Goal: Transaction & Acquisition: Purchase product/service

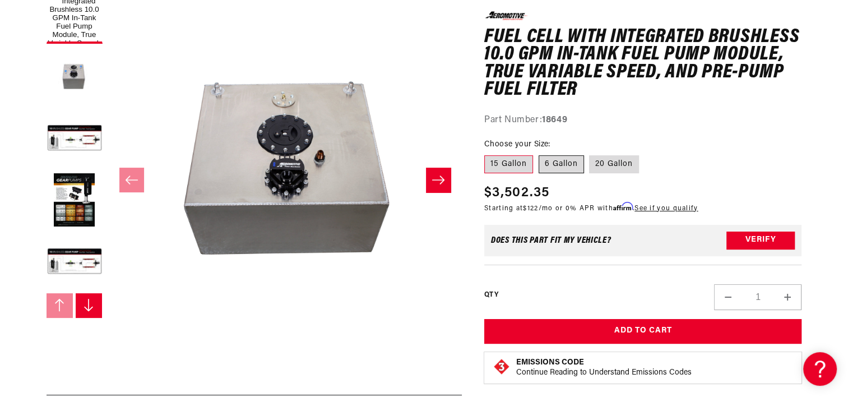
drag, startPoint x: 572, startPoint y: 165, endPoint x: 568, endPoint y: 173, distance: 8.3
click at [572, 165] on label "6 Gallon" at bounding box center [561, 164] width 45 height 18
click at [539, 154] on input "6 Gallon" at bounding box center [539, 153] width 1 height 1
radio input "true"
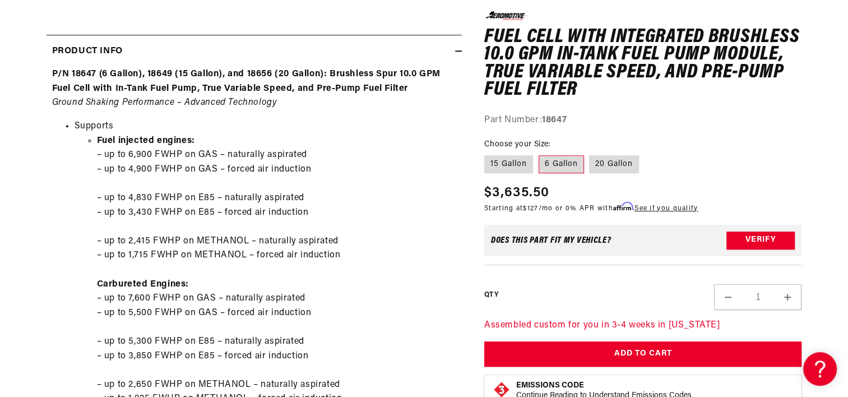
scroll to position [548, 0]
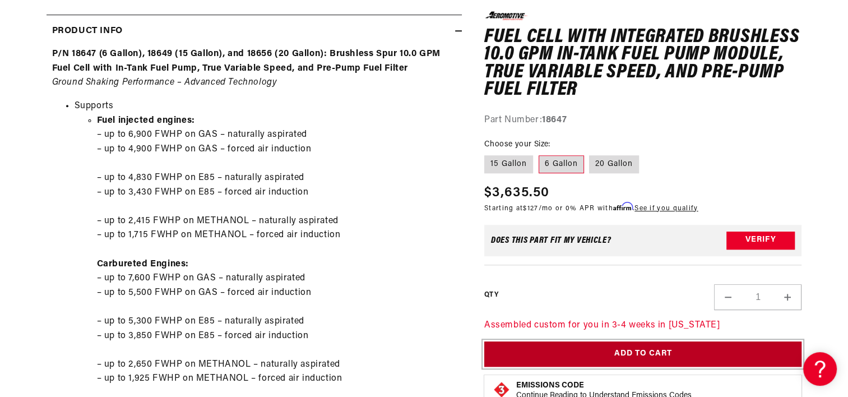
click at [627, 353] on button "Add to Cart" at bounding box center [643, 353] width 318 height 25
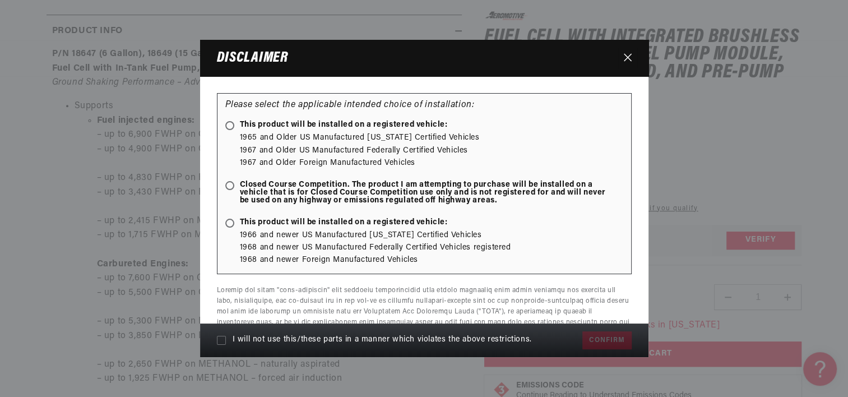
click at [236, 181] on span "Closed Course Competition. The product I am attempting to purchase will be inst…" at bounding box center [418, 193] width 387 height 24
click at [235, 183] on input "Closed Course Competition. The product I am attempting to purchase will be inst…" at bounding box center [231, 186] width 7 height 7
radio input "true"
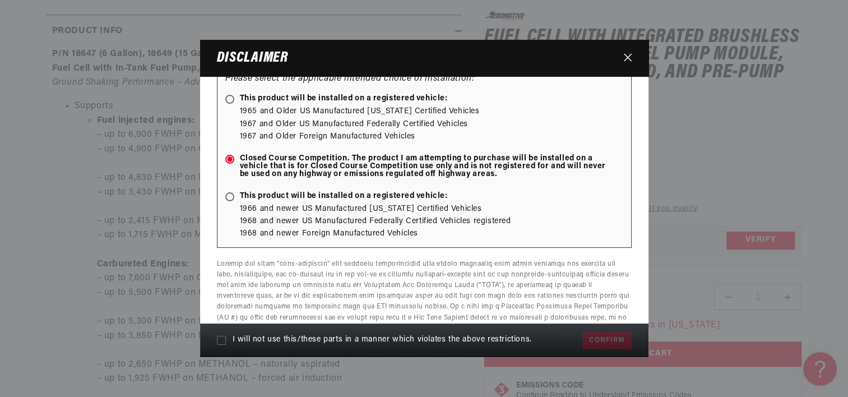
scroll to position [107, 0]
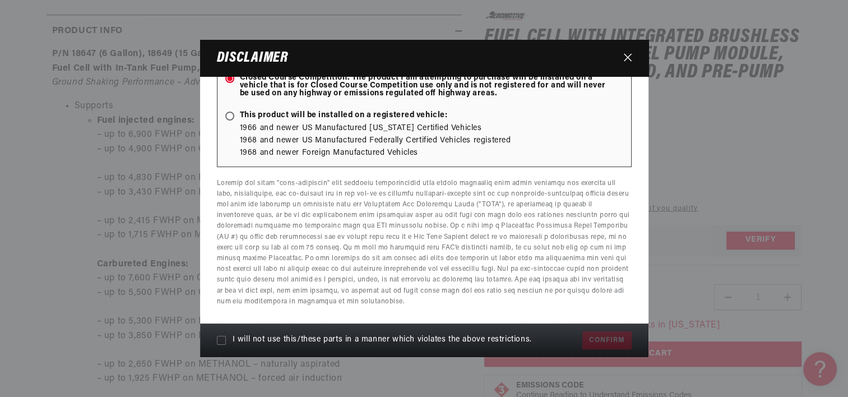
click at [220, 338] on icon at bounding box center [221, 340] width 9 height 9
click at [220, 338] on input "I will not use this/these parts in a manner which violates the above restrictio…" at bounding box center [221, 340] width 9 height 9
checkbox input "true"
click at [603, 340] on button "Confirm" at bounding box center [606, 340] width 49 height 18
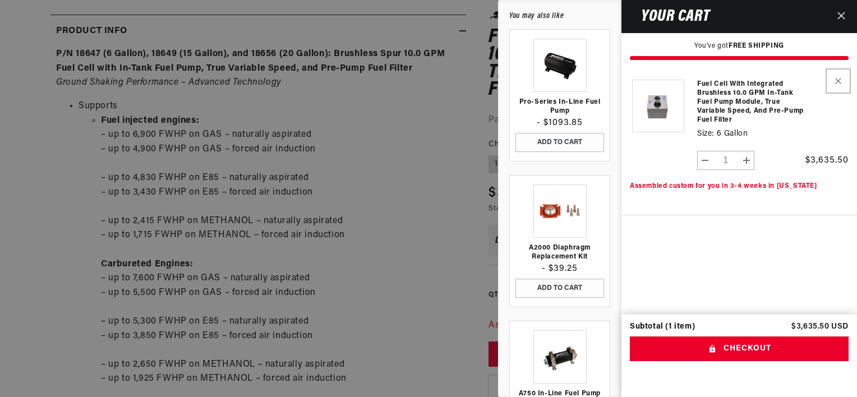
click at [834, 81] on button "Remove Fuel Cell with Integrated Brushless 10.0 GPM In-Tank Fuel Pump Module, T…" at bounding box center [838, 81] width 20 height 20
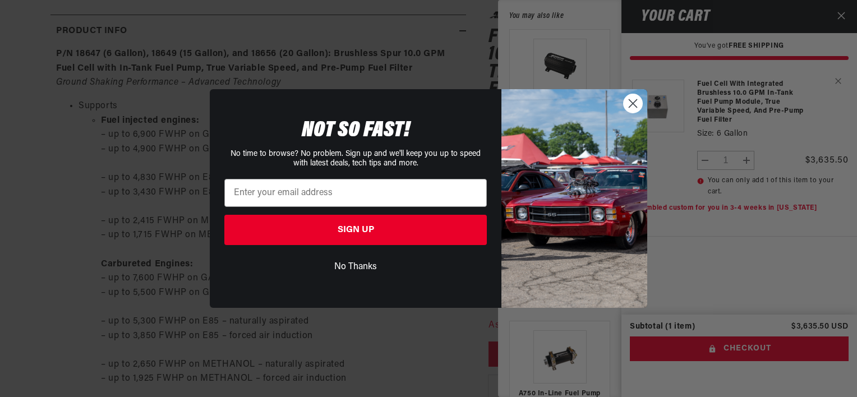
click at [631, 103] on circle "Close dialog" at bounding box center [632, 103] width 19 height 19
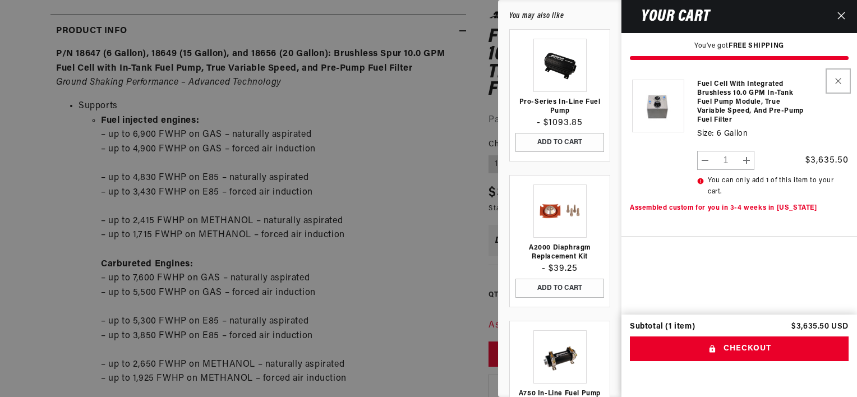
click at [841, 77] on button "Remove Fuel Cell with Integrated Brushless 10.0 GPM In-Tank Fuel Pump Module, T…" at bounding box center [838, 81] width 20 height 20
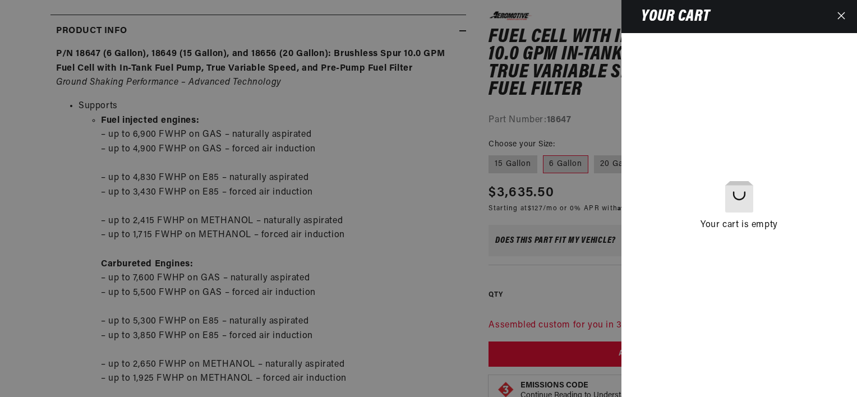
click at [836, 13] on button "Close" at bounding box center [841, 16] width 25 height 33
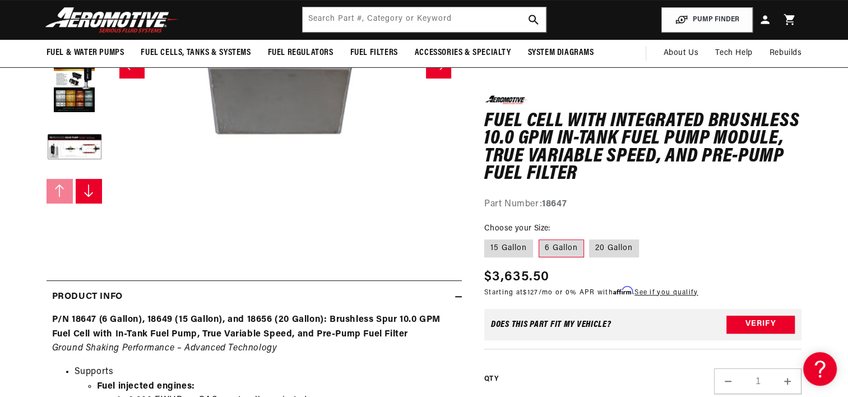
scroll to position [492, 0]
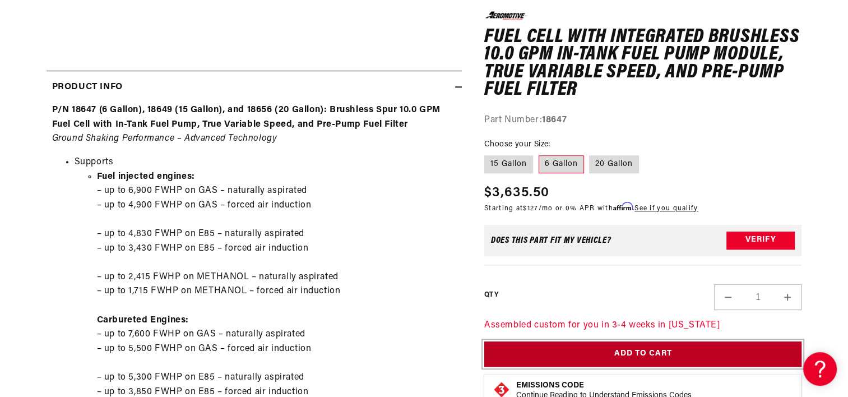
click at [601, 350] on button "Add to Cart" at bounding box center [643, 353] width 318 height 25
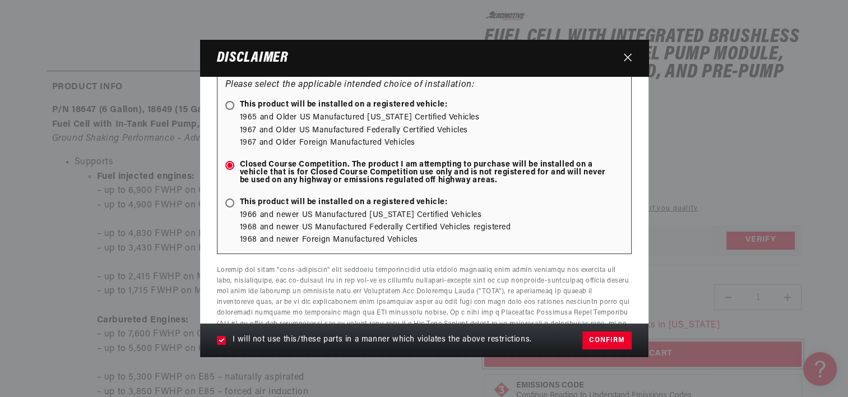
scroll to position [0, 0]
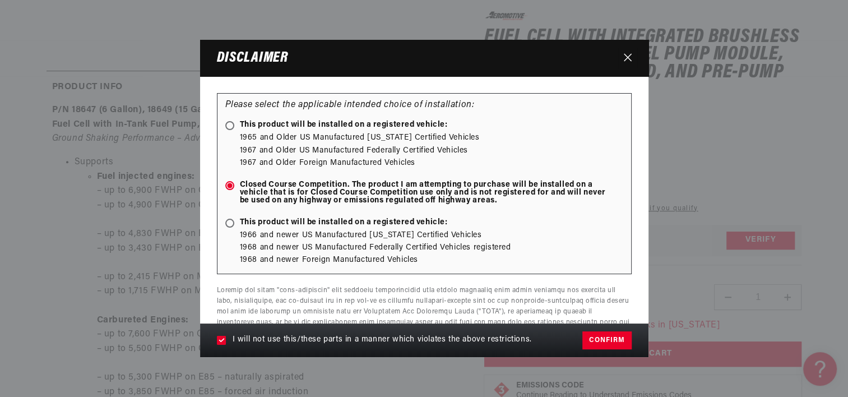
click at [259, 182] on span "Closed Course Competition. The product I am attempting to purchase will be inst…" at bounding box center [418, 193] width 387 height 24
click at [235, 183] on input "Closed Course Competition. The product I am attempting to purchase will be inst…" at bounding box center [231, 186] width 7 height 7
click at [226, 188] on span at bounding box center [229, 185] width 9 height 9
click at [228, 188] on input "Closed Course Competition. The product I am attempting to purchase will be inst…" at bounding box center [231, 186] width 7 height 7
click at [227, 188] on span at bounding box center [229, 185] width 9 height 9
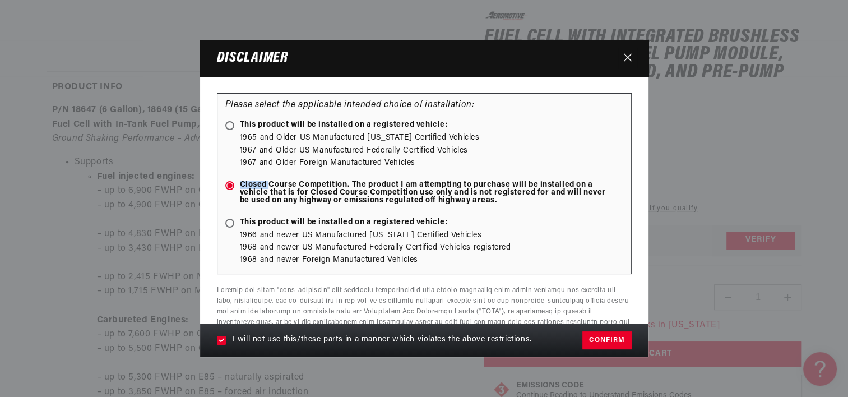
click at [228, 188] on input "Closed Course Competition. The product I am attempting to purchase will be inst…" at bounding box center [231, 186] width 7 height 7
click at [227, 187] on icon at bounding box center [230, 186] width 6 height 6
click at [228, 187] on input "Closed Course Competition. The product I am attempting to purchase will be inst…" at bounding box center [231, 186] width 7 height 7
radio input "true"
click at [235, 225] on span "This product will be installed on a registered vehicle:" at bounding box center [336, 223] width 223 height 8
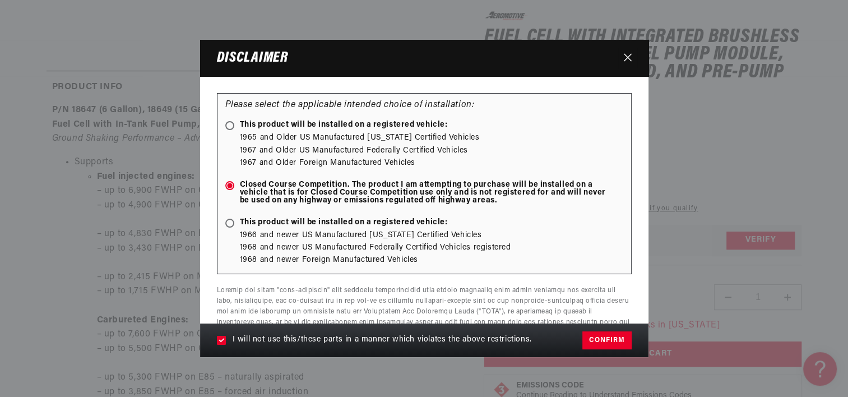
click at [235, 225] on input "This product will be installed on a registered vehicle:" at bounding box center [231, 223] width 7 height 7
radio input "true"
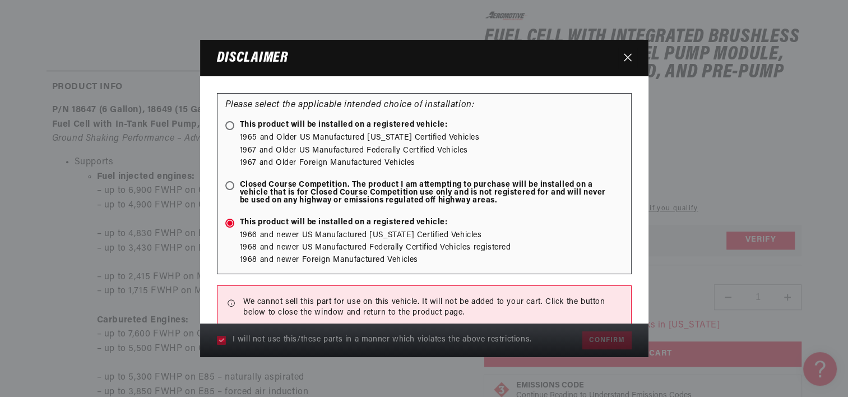
click at [263, 128] on span "This product will be installed on a registered vehicle:" at bounding box center [336, 125] width 223 height 8
click at [235, 128] on input "This product will be installed on a registered vehicle:" at bounding box center [231, 126] width 7 height 7
radio input "true"
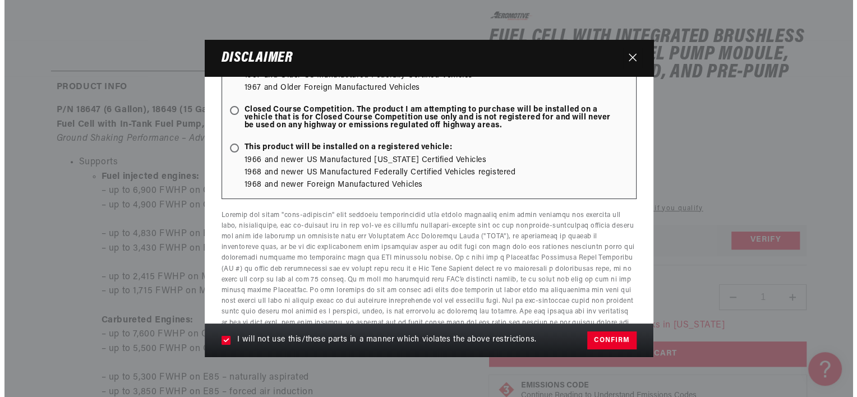
scroll to position [107, 0]
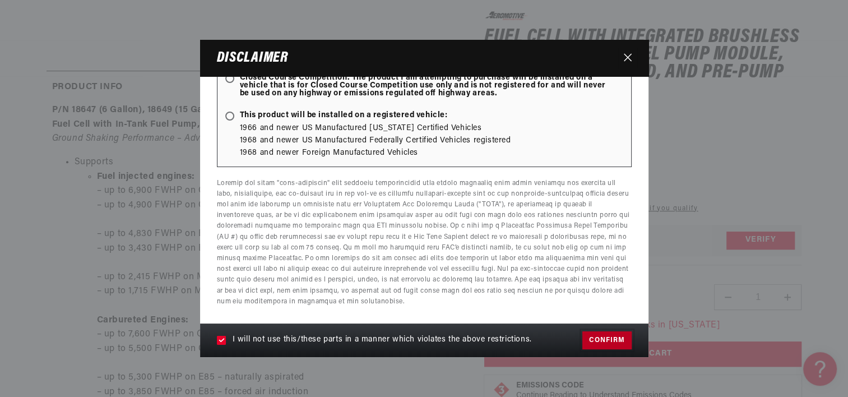
click at [612, 339] on button "Confirm" at bounding box center [606, 340] width 49 height 18
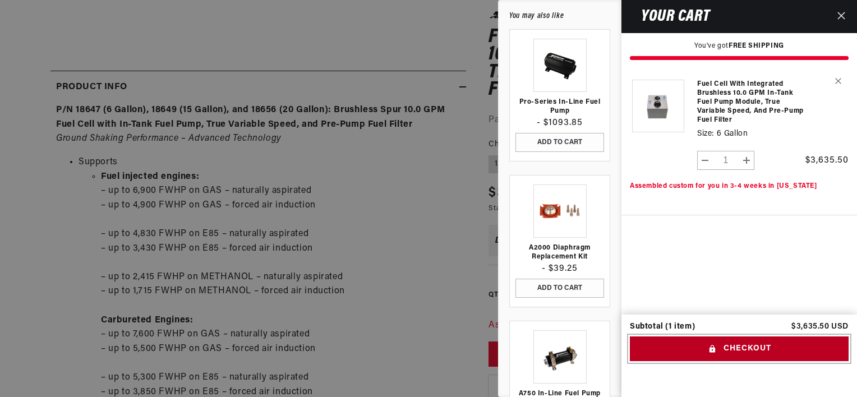
click at [724, 343] on button "Checkout" at bounding box center [739, 348] width 219 height 25
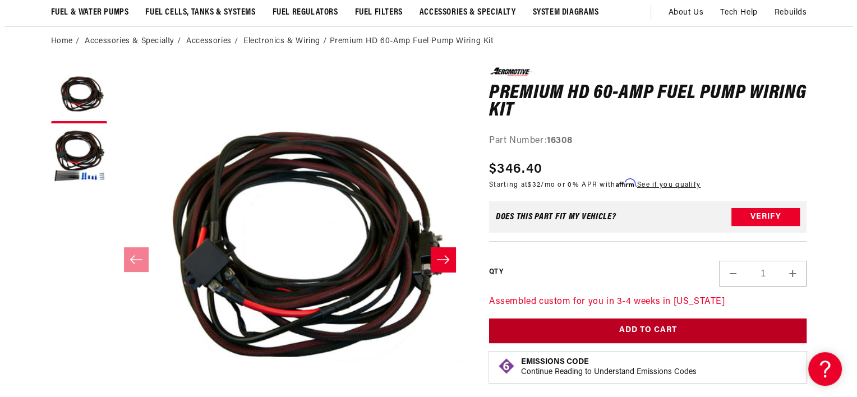
scroll to position [112, 0]
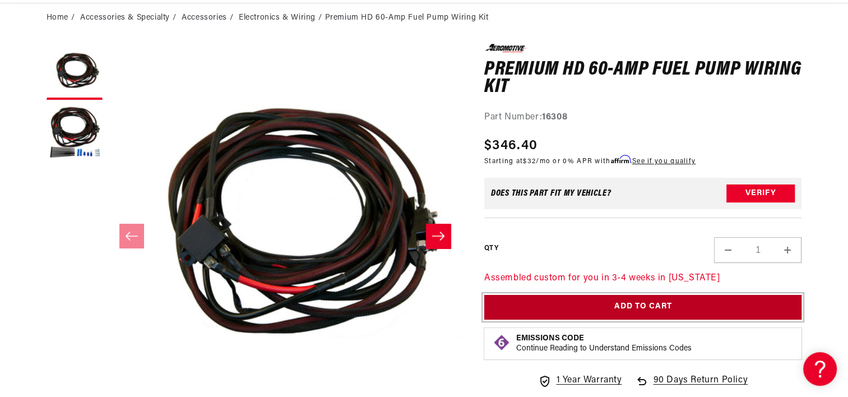
click at [637, 311] on button "Add to Cart" at bounding box center [643, 307] width 318 height 25
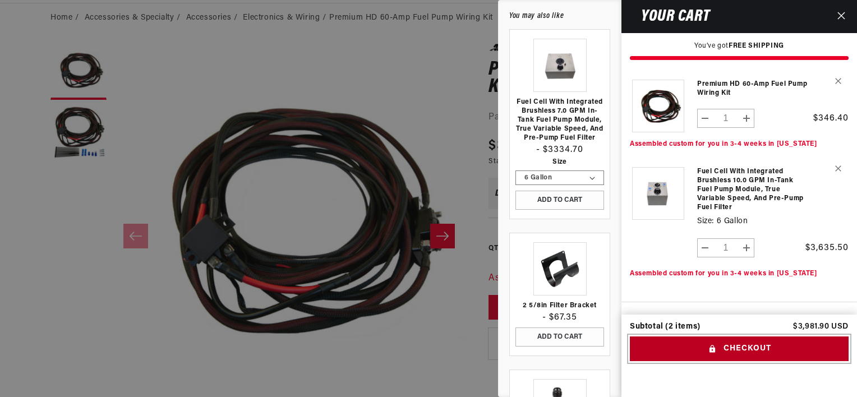
click at [751, 344] on button "Checkout" at bounding box center [739, 348] width 219 height 25
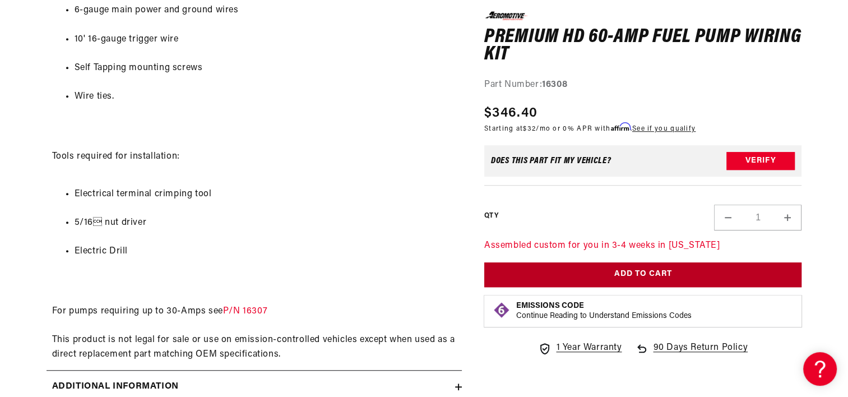
scroll to position [841, 0]
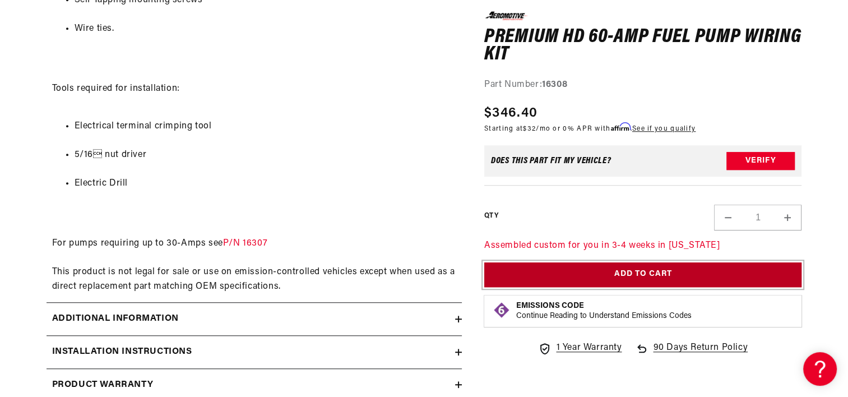
click at [655, 281] on button "Add to Cart" at bounding box center [643, 274] width 318 height 25
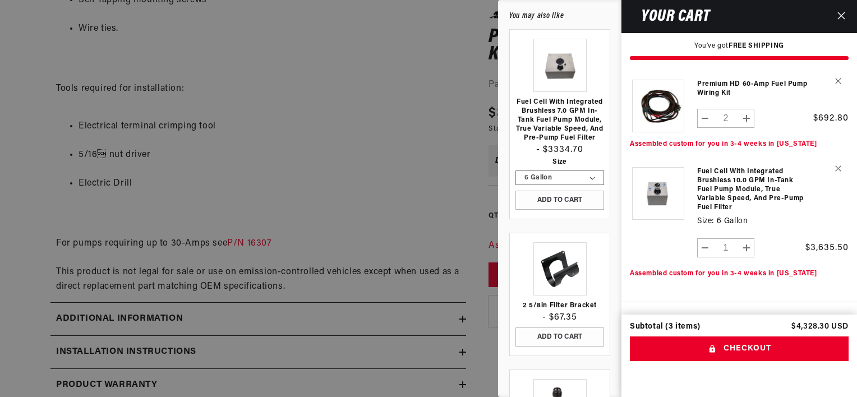
click at [839, 15] on div "Close dialog NOT SO FAST! No time to browse? No problem. Sign up and we'll keep…" at bounding box center [428, 198] width 857 height 397
click at [839, 15] on icon "Close" at bounding box center [841, 16] width 8 height 8
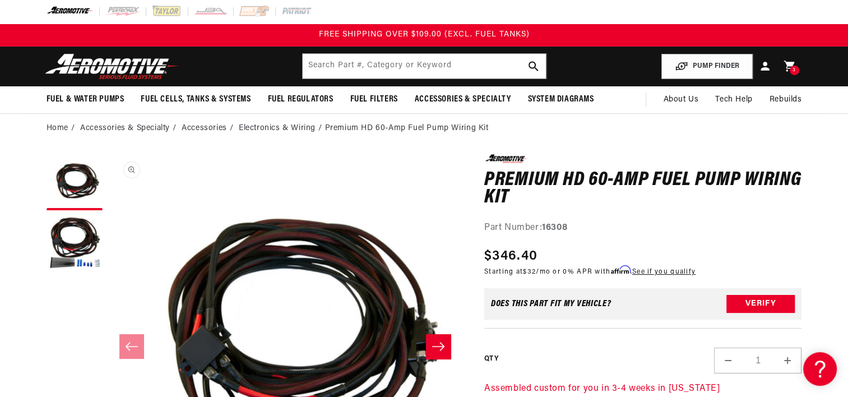
scroll to position [0, 0]
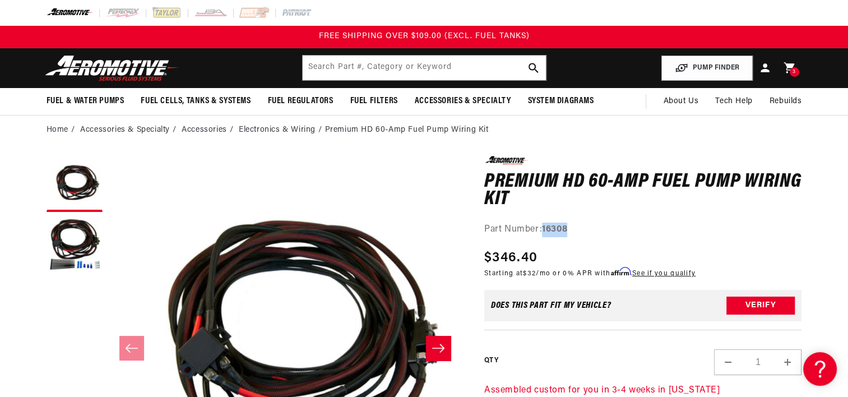
drag, startPoint x: 576, startPoint y: 230, endPoint x: 544, endPoint y: 232, distance: 32.0
click at [544, 232] on div "Part Number: 16308" at bounding box center [643, 230] width 318 height 15
copy strong "16308"
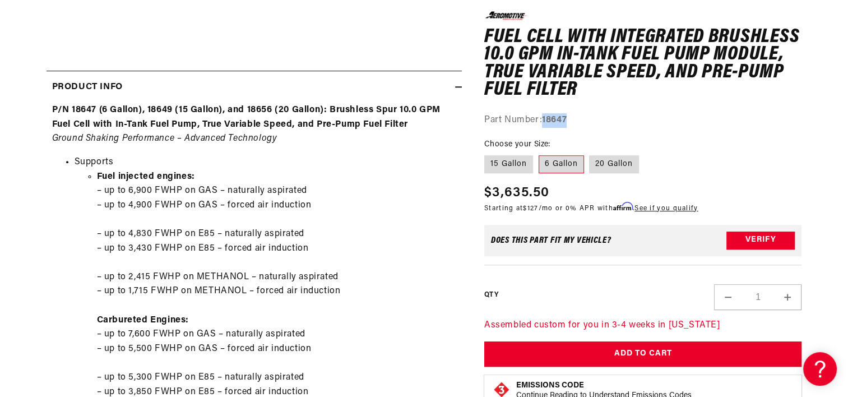
drag, startPoint x: 575, startPoint y: 119, endPoint x: 544, endPoint y: 119, distance: 30.3
click at [544, 119] on div "Part Number: 18647" at bounding box center [643, 120] width 318 height 15
